Goal: Task Accomplishment & Management: Use online tool/utility

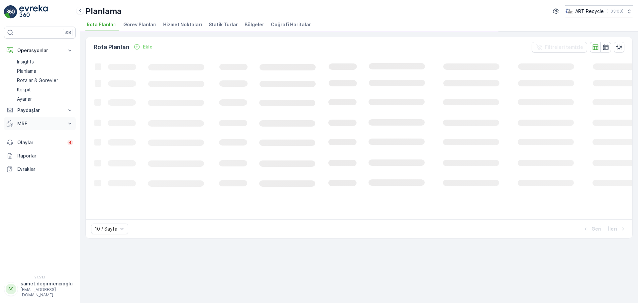
click at [21, 125] on p "MRF" at bounding box center [39, 123] width 45 height 7
click at [24, 137] on p "Gelen & Giden" at bounding box center [33, 135] width 32 height 7
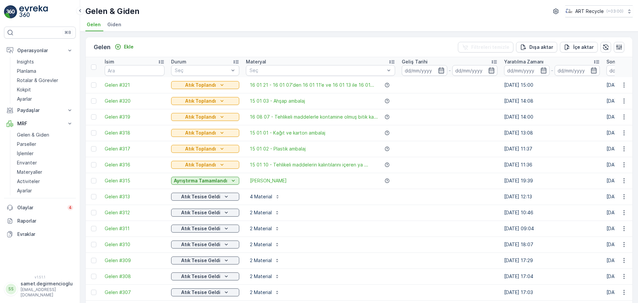
drag, startPoint x: 311, startPoint y: 120, endPoint x: 382, endPoint y: 111, distance: 71.6
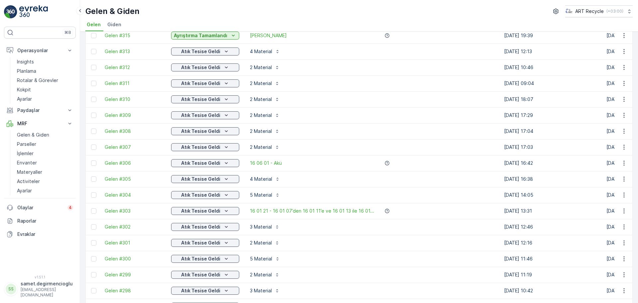
scroll to position [166, 0]
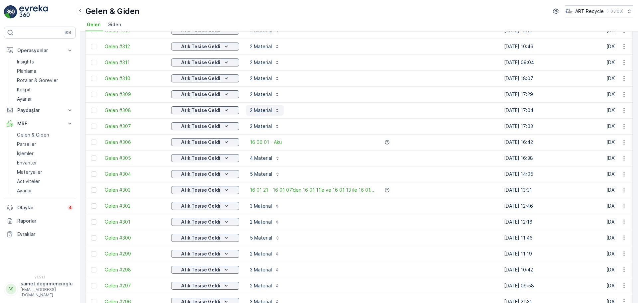
click at [256, 108] on p "2 Material" at bounding box center [261, 110] width 22 height 7
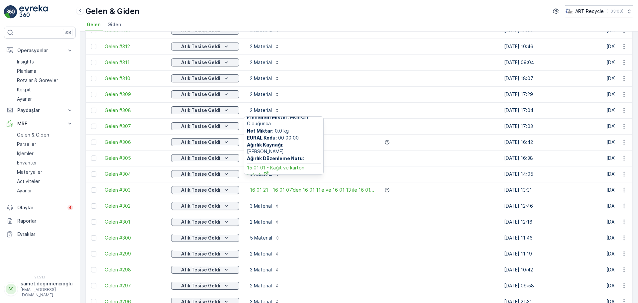
scroll to position [0, 0]
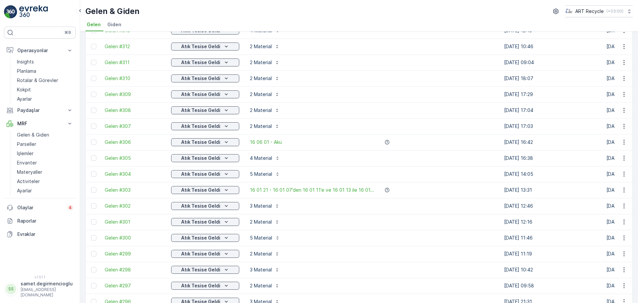
click at [408, 117] on td at bounding box center [450, 110] width 102 height 16
click at [255, 153] on button "4 Material" at bounding box center [265, 158] width 38 height 11
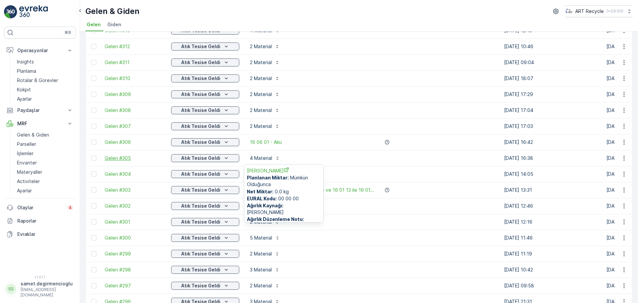
click at [118, 159] on span "Gelen #305" at bounding box center [135, 158] width 60 height 7
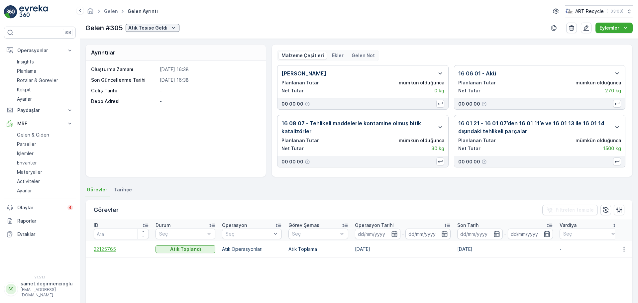
click at [112, 249] on span "22125765" at bounding box center [121, 249] width 55 height 7
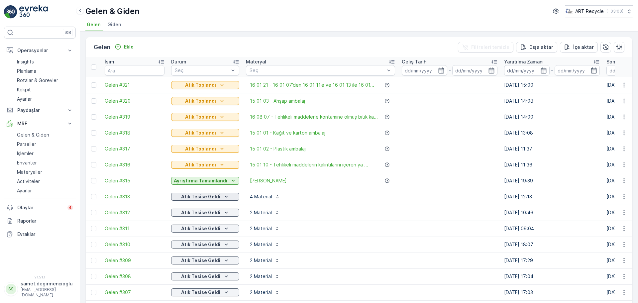
click at [188, 196] on p "Atık Tesise Geldi" at bounding box center [200, 196] width 39 height 7
click at [207, 41] on div "Gelen Ekle Filtreleri temizle Dışa aktar İçe aktar" at bounding box center [359, 47] width 547 height 20
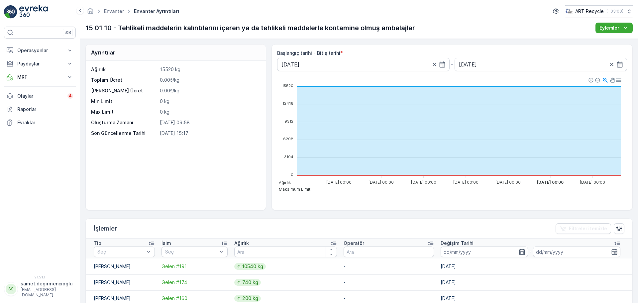
scroll to position [83, 0]
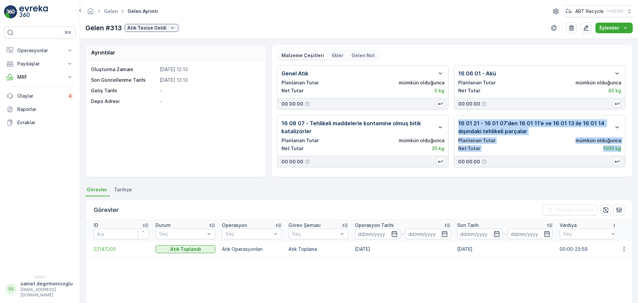
drag, startPoint x: 457, startPoint y: 124, endPoint x: 620, endPoint y: 149, distance: 165.1
click at [620, 149] on div "16 01 21 - 16 01 07’den 16 01 11’e ve 16 01 13 ile 16 01 14 dışındaki tehlikeli…" at bounding box center [540, 135] width 172 height 41
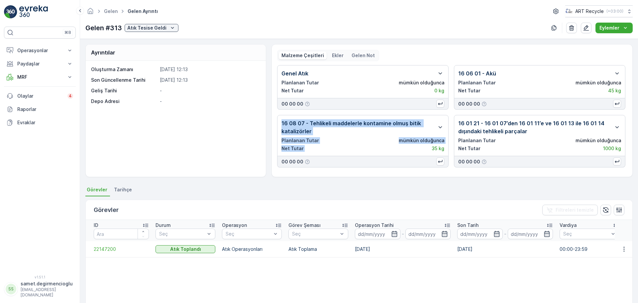
drag, startPoint x: 282, startPoint y: 124, endPoint x: 428, endPoint y: 155, distance: 149.5
click at [428, 155] on div "16 08 07 - Tehlikeli maddelerle kontamine olmuş bitik katalizörler Planlanan Tu…" at bounding box center [363, 135] width 172 height 41
click at [393, 148] on div "Net Tutar 35 kg" at bounding box center [363, 148] width 163 height 7
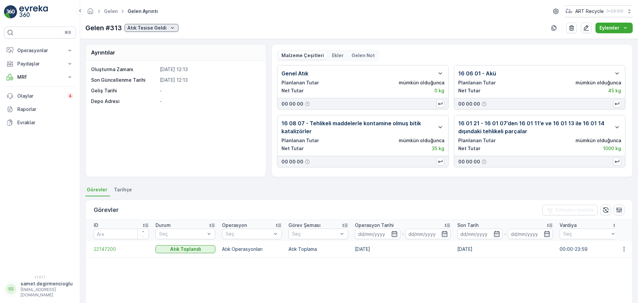
click at [145, 25] on p "Atık Tesise Geldi" at bounding box center [146, 28] width 39 height 7
click at [398, 174] on div "Malzeme Çeşitleri Ekler Gelen Not Genel Atık Planlanan Tutar mümkün olduğunca N…" at bounding box center [452, 110] width 361 height 133
click at [170, 31] on button "Atık Tesise Geldi" at bounding box center [152, 28] width 54 height 8
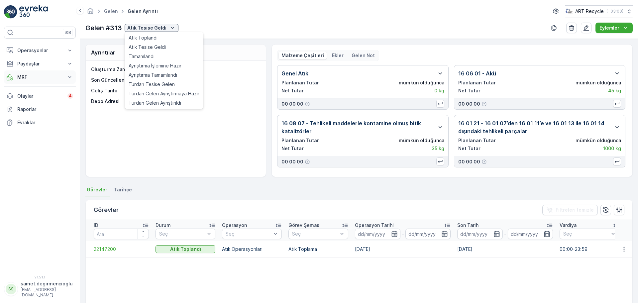
click at [53, 77] on p "MRF" at bounding box center [39, 77] width 45 height 7
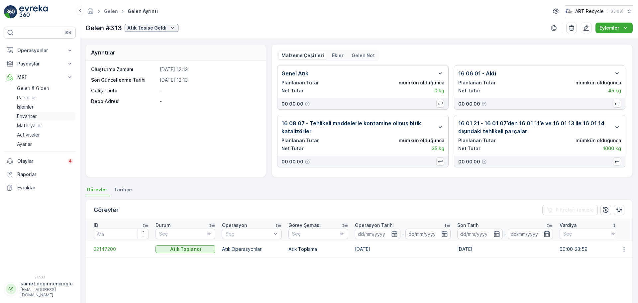
click at [32, 118] on p "Envanter" at bounding box center [27, 116] width 20 height 7
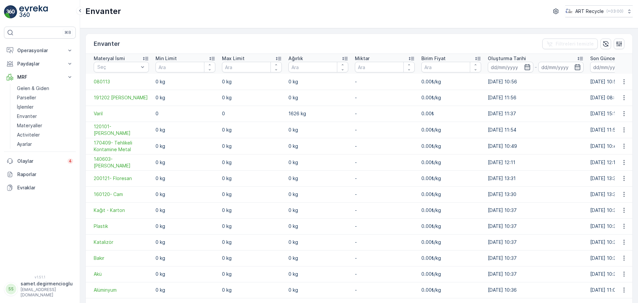
click at [276, 39] on div "Envanter Filtreleri temizle" at bounding box center [359, 44] width 547 height 20
type input "o"
type input "muh"
click at [118, 68] on div at bounding box center [118, 66] width 43 height 5
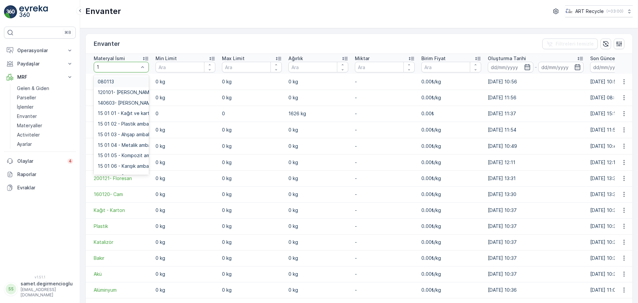
type input "16"
click at [134, 101] on span "16 01 21 - 16 01 07’den 16 01 11’e ve 16 01 13 ile 16 01 14 dışındaki tehlikeli…" at bounding box center [190, 102] width 185 height 5
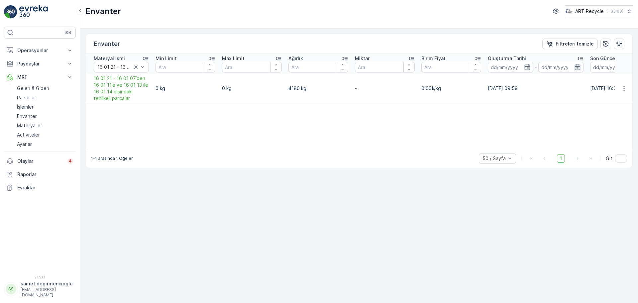
click at [207, 118] on div "Materyal İsmi 16 01 21 - 16 01 07’den 16 01 11’e ve 16 01 13 ile 16 01 14 dışın…" at bounding box center [359, 101] width 547 height 95
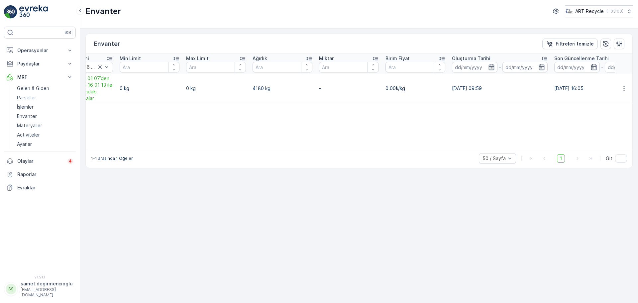
scroll to position [0, 75]
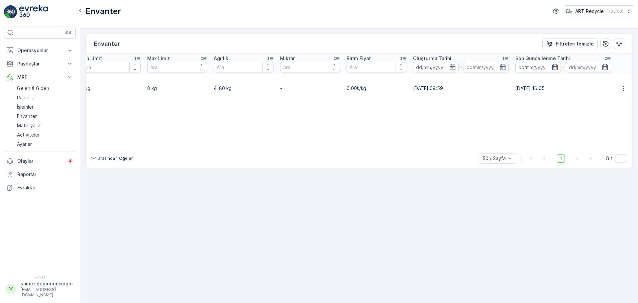
drag, startPoint x: 207, startPoint y: 118, endPoint x: 270, endPoint y: 115, distance: 62.9
click at [494, 104] on div "Materyal İsmi 16 01 21 - 16 01 07’den 16 01 11’e ve 16 01 13 ile 16 01 14 dışın…" at bounding box center [359, 101] width 547 height 95
click at [624, 86] on icon "button" at bounding box center [624, 88] width 7 height 7
click at [597, 125] on span "dönüştürmek" at bounding box center [596, 126] width 29 height 7
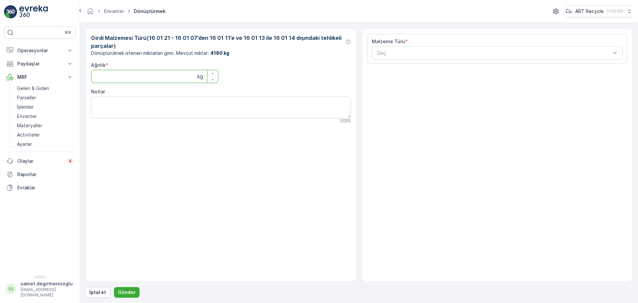
click at [172, 74] on input "Ağırlık" at bounding box center [154, 76] width 127 height 13
click at [172, 73] on input "Ağırlık" at bounding box center [154, 76] width 127 height 13
type input "1000"
click at [301, 73] on div "Girdi Malzemesi Türü ( 16 01 21 - 16 01 07’den 16 01 11’e ve 16 01 13 ile 16 01…" at bounding box center [221, 79] width 260 height 90
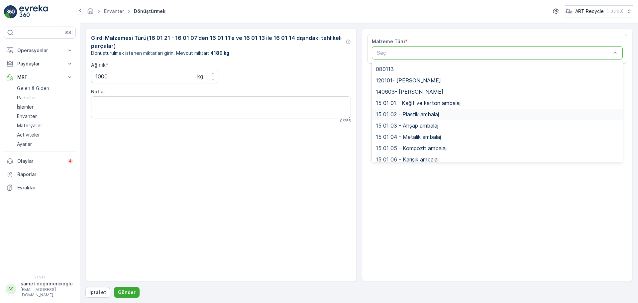
click at [428, 112] on span "15 01 02 - Plastik ambalaj" at bounding box center [407, 114] width 63 height 6
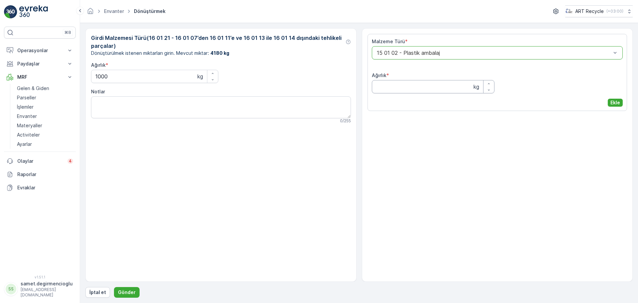
click at [411, 87] on input "Ağırlık" at bounding box center [433, 86] width 123 height 13
type input "200"
click at [620, 104] on button "Ekle" at bounding box center [615, 103] width 15 height 8
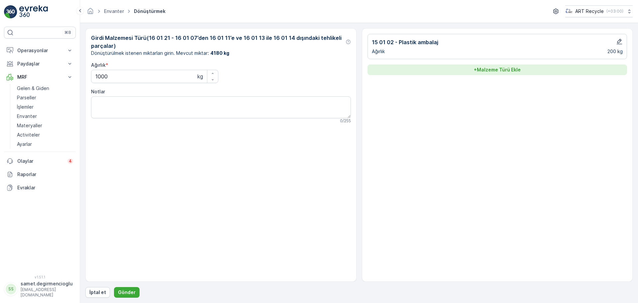
click at [501, 67] on p "+ Malzeme Türü Ekle" at bounding box center [497, 69] width 47 height 7
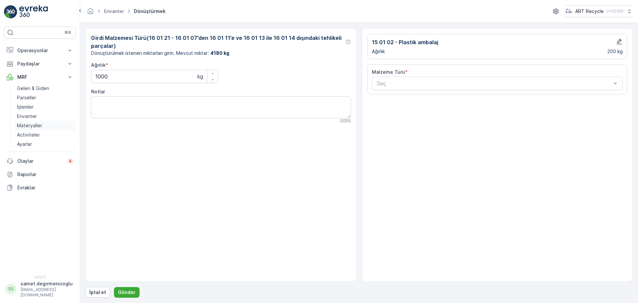
click at [30, 127] on p "Materyaller" at bounding box center [29, 125] width 25 height 7
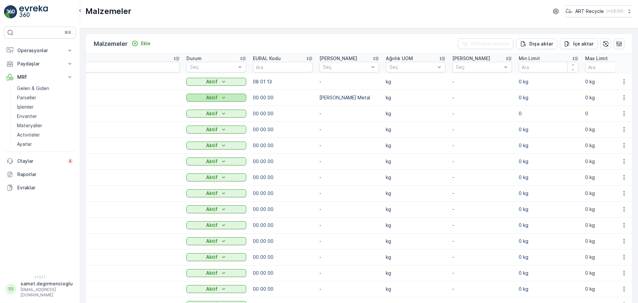
drag, startPoint x: 181, startPoint y: 102, endPoint x: 242, endPoint y: 101, distance: 61.2
